Goal: Information Seeking & Learning: Understand process/instructions

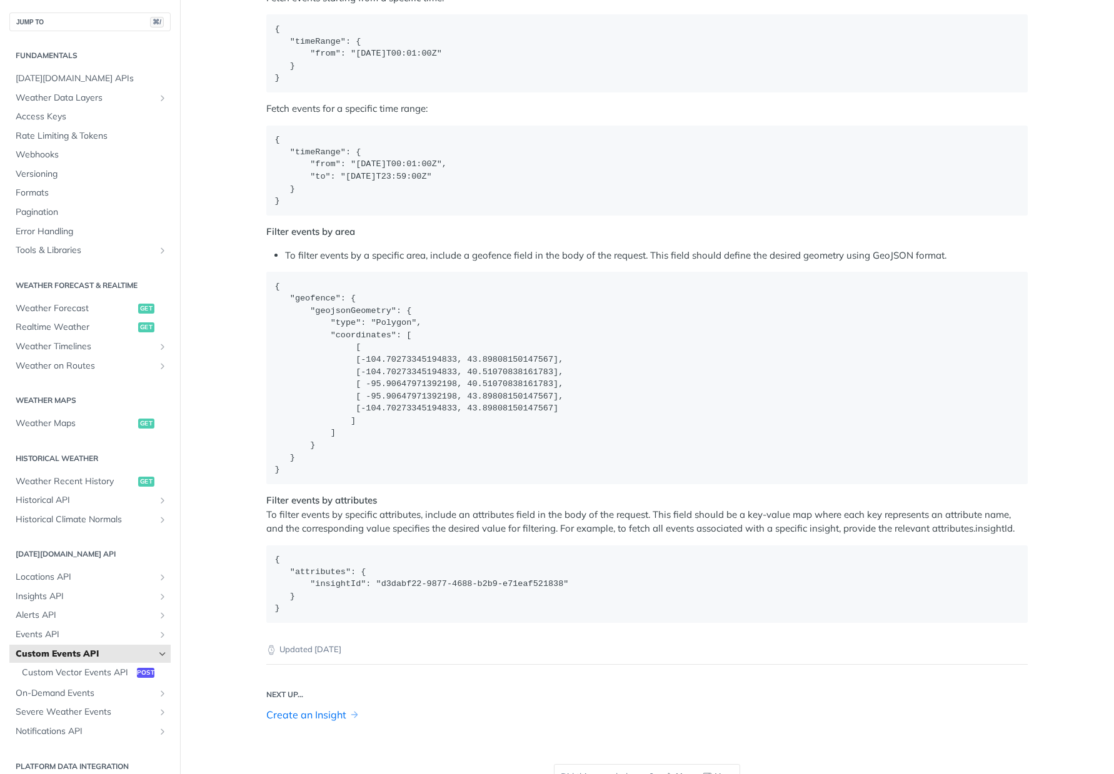
scroll to position [2041, 0]
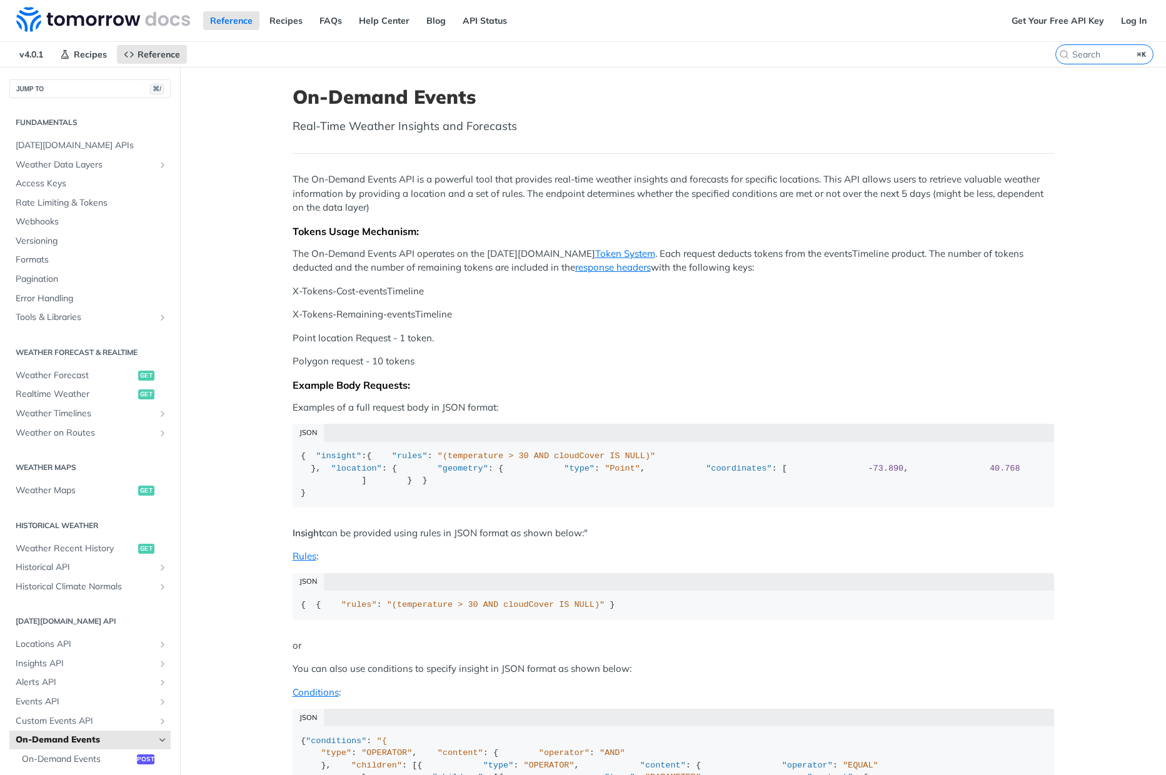
click at [1019, 257] on p "The On-Demand Events API operates on the [DATE][DOMAIN_NAME] Token System . Eac…" at bounding box center [672, 261] width 761 height 28
click at [980, 201] on p "The On-Demand Events API is a powerful tool that provides real-time weather ins…" at bounding box center [672, 193] width 761 height 42
click at [991, 255] on p "The On-Demand Events API operates on the [DATE][DOMAIN_NAME] Token System . Eac…" at bounding box center [672, 261] width 761 height 28
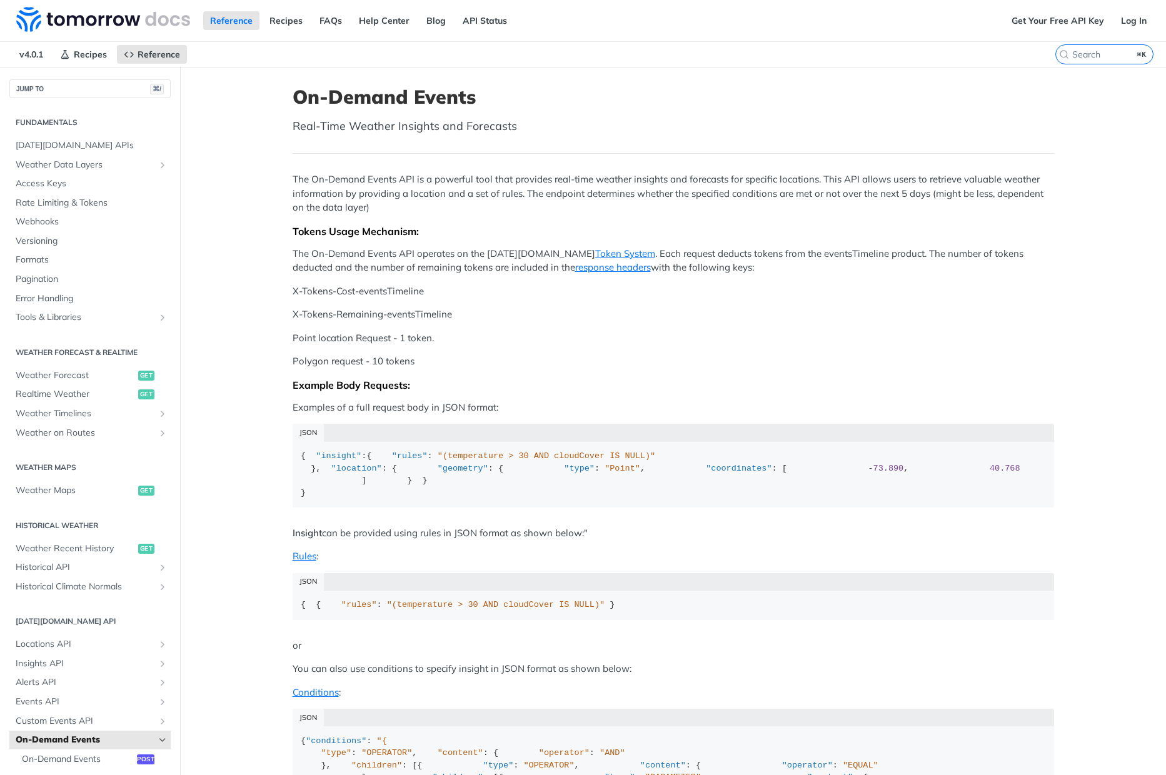
click at [968, 186] on p "The On-Demand Events API is a powerful tool that provides real-time weather ins…" at bounding box center [672, 193] width 761 height 42
click at [987, 253] on p "The On-Demand Events API operates on the [DATE][DOMAIN_NAME] Token System . Eac…" at bounding box center [672, 261] width 761 height 28
click at [967, 196] on p "The On-Demand Events API is a powerful tool that provides real-time weather ins…" at bounding box center [672, 193] width 761 height 42
click at [937, 266] on p "The On-Demand Events API operates on the [DATE][DOMAIN_NAME] Token System . Eac…" at bounding box center [672, 261] width 761 height 28
click at [924, 196] on p "The On-Demand Events API is a powerful tool that provides real-time weather ins…" at bounding box center [672, 193] width 761 height 42
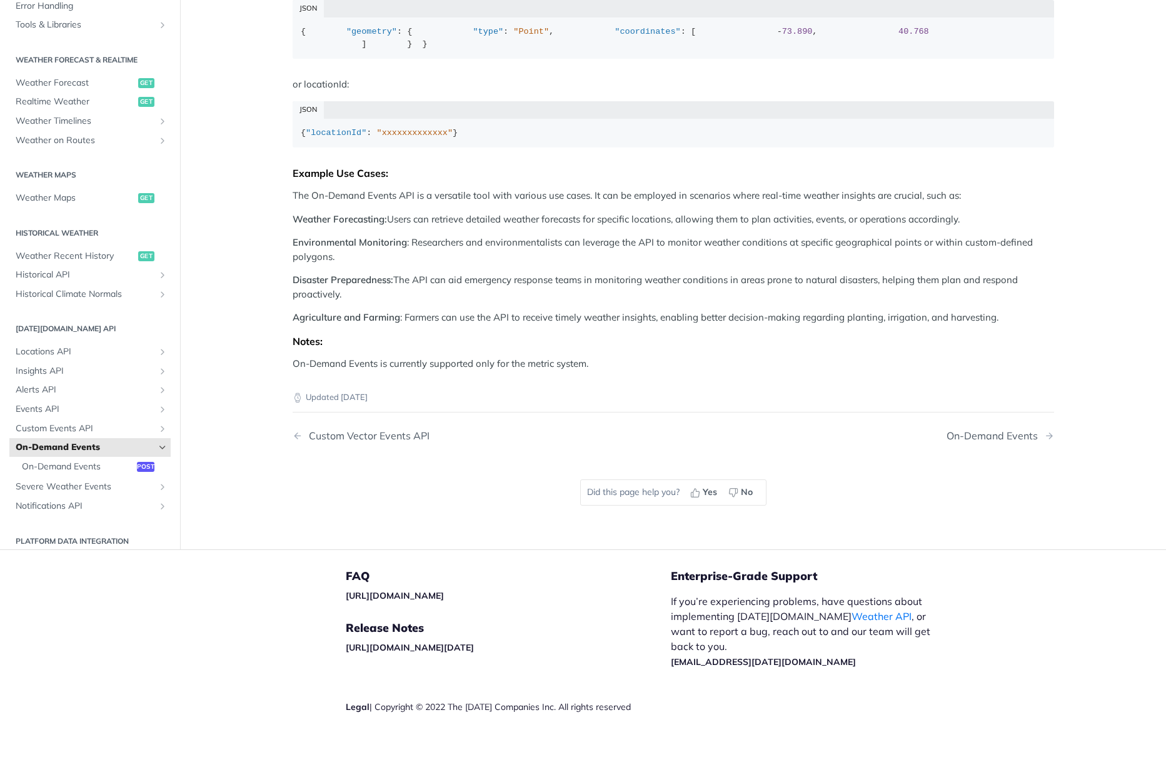
scroll to position [1513, 0]
